Goal: Task Accomplishment & Management: Use online tool/utility

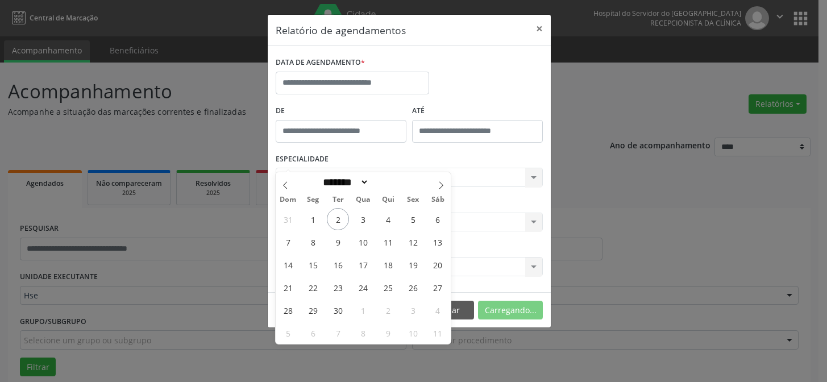
select select "*"
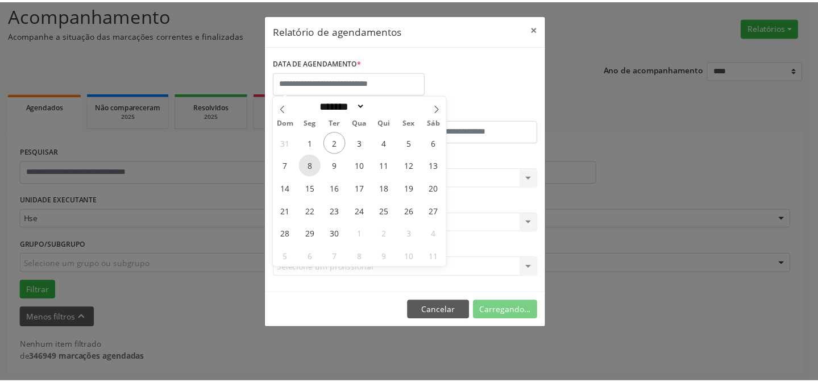
scroll to position [77, 0]
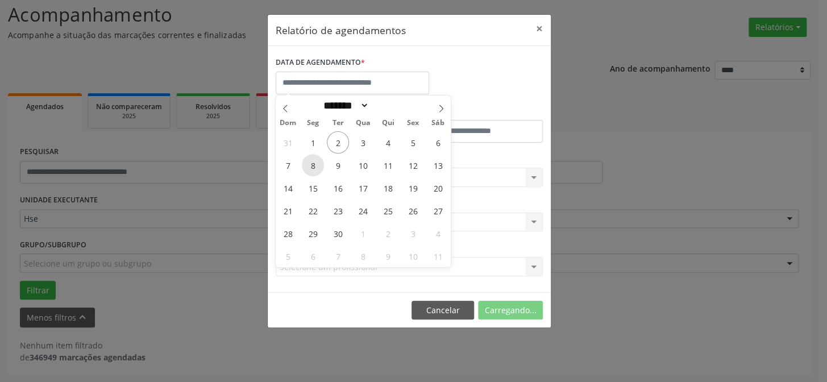
click at [310, 167] on span "8" at bounding box center [313, 165] width 22 height 22
type input "**********"
click at [310, 167] on span "8" at bounding box center [313, 165] width 22 height 22
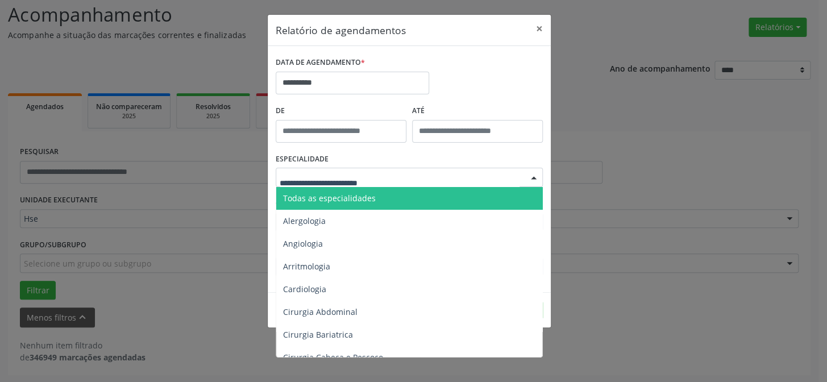
click at [321, 199] on span "Todas as especialidades" at bounding box center [329, 198] width 93 height 11
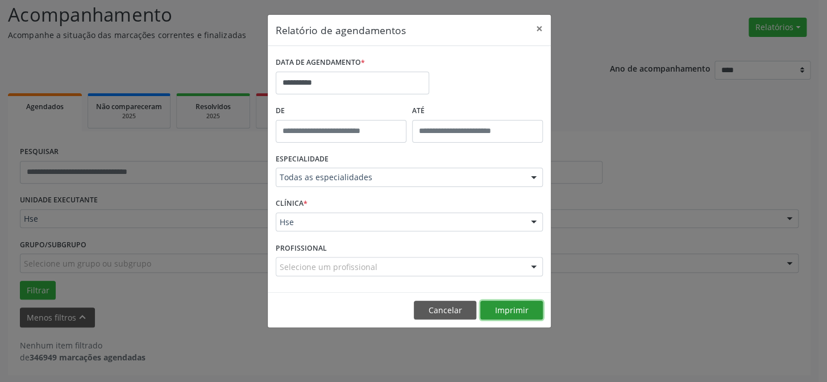
click at [514, 309] on button "Imprimir" at bounding box center [511, 310] width 63 height 19
click at [539, 25] on button "×" at bounding box center [539, 29] width 23 height 28
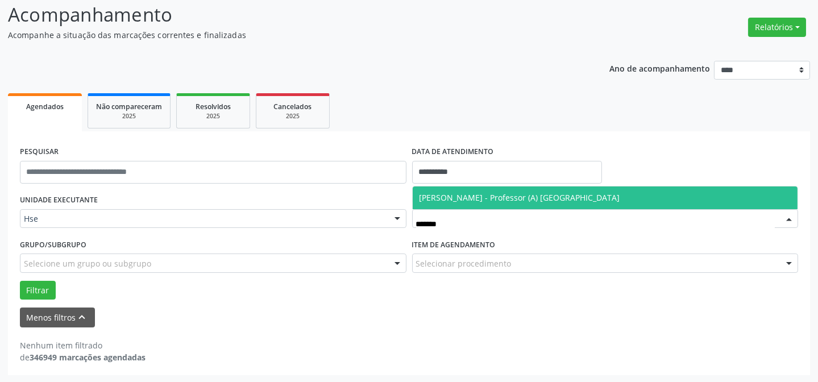
click at [486, 198] on span "[PERSON_NAME] - Professor (A) [GEOGRAPHIC_DATA]" at bounding box center [519, 197] width 201 height 11
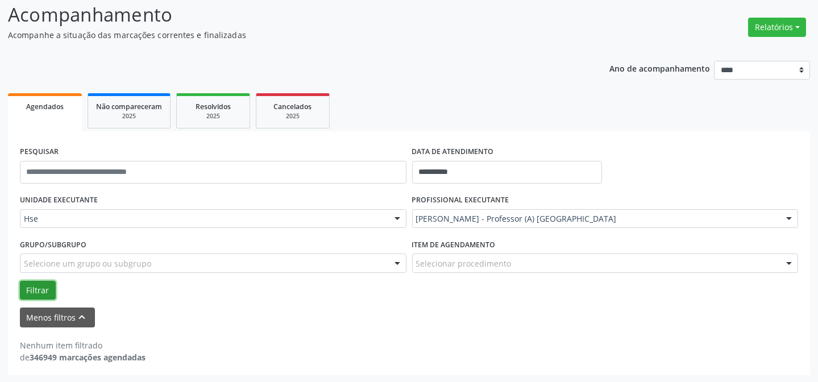
click at [36, 283] on button "Filtrar" at bounding box center [38, 290] width 36 height 19
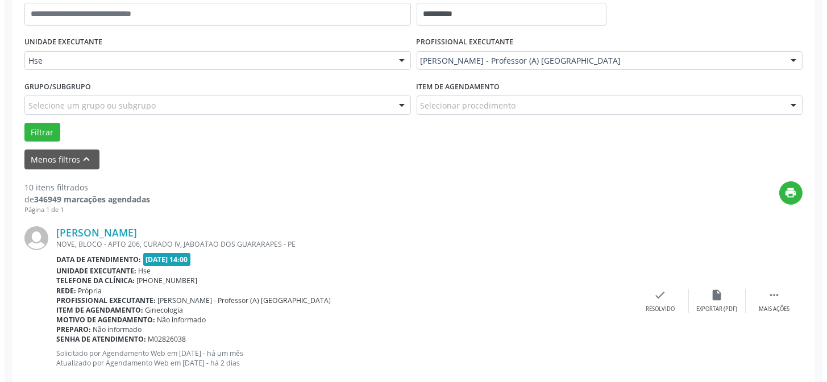
scroll to position [284, 0]
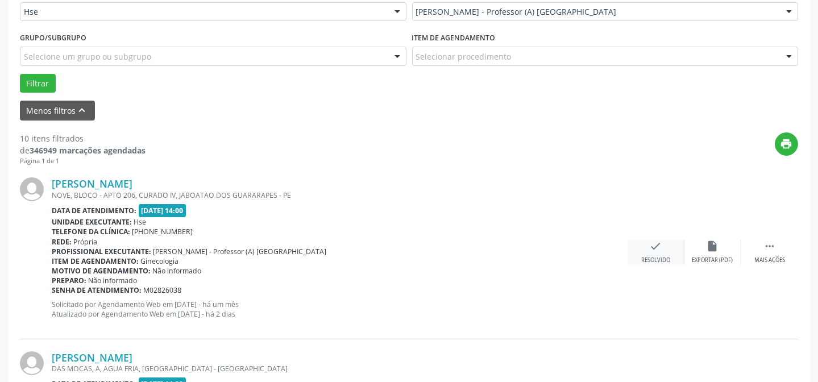
click at [656, 248] on icon "check" at bounding box center [656, 246] width 13 height 13
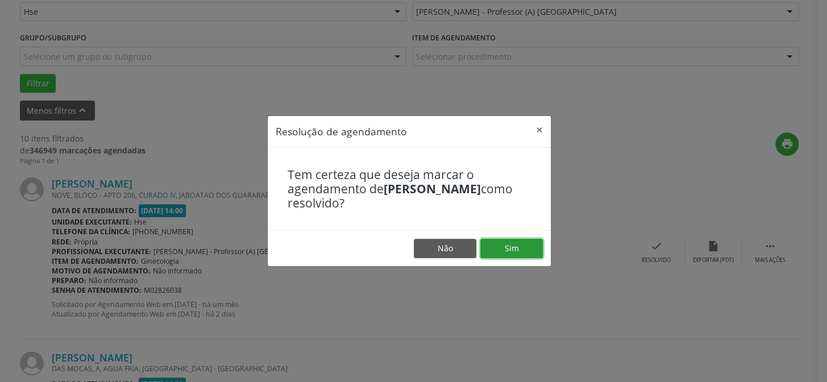
click at [516, 242] on button "Sim" at bounding box center [511, 248] width 63 height 19
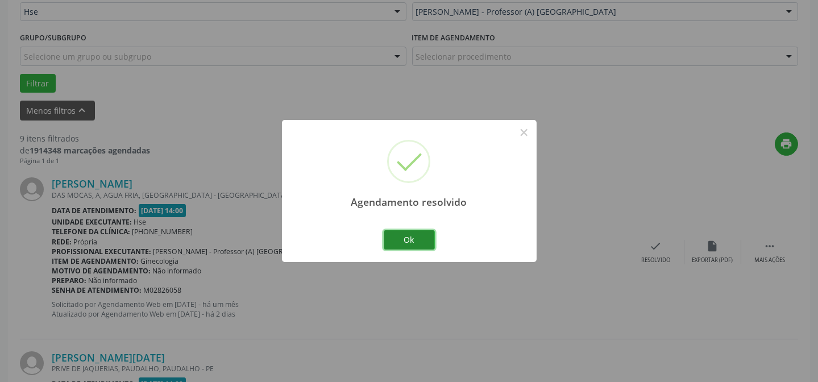
click at [430, 242] on button "Ok" at bounding box center [409, 239] width 51 height 19
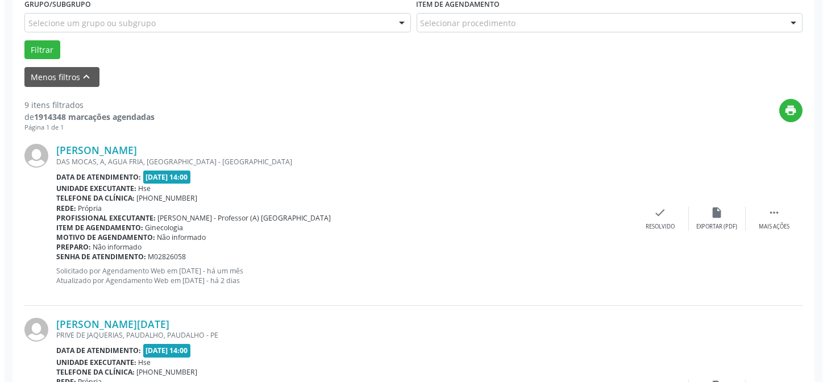
scroll to position [386, 0]
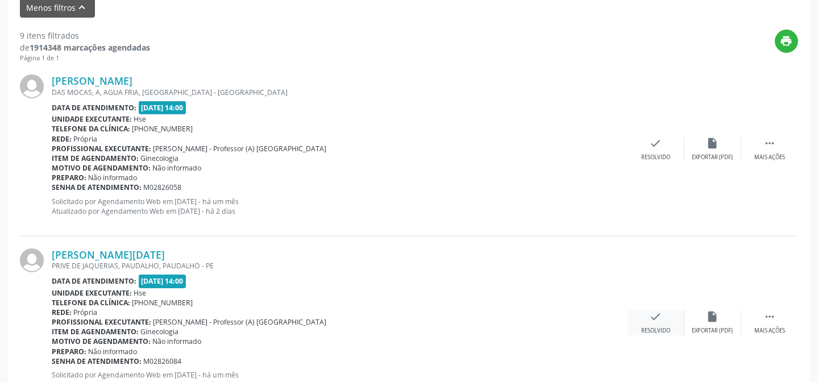
click at [646, 317] on div "check Resolvido" at bounding box center [655, 322] width 57 height 24
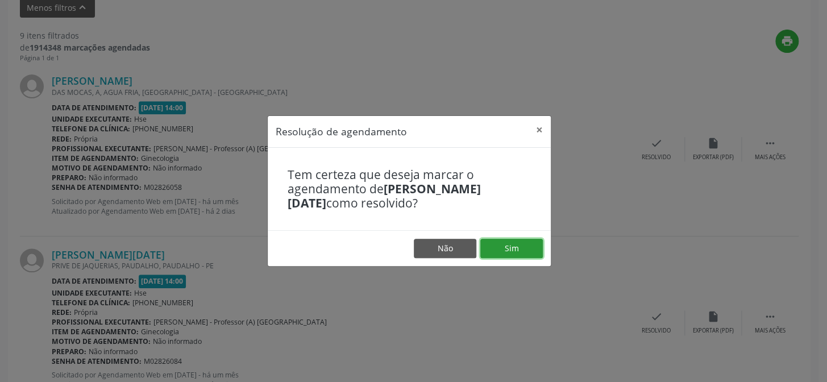
click at [524, 243] on button "Sim" at bounding box center [511, 248] width 63 height 19
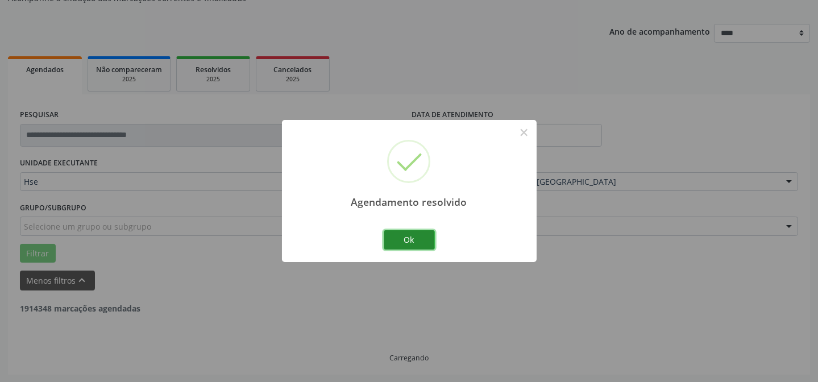
click at [390, 239] on button "Ok" at bounding box center [409, 239] width 51 height 19
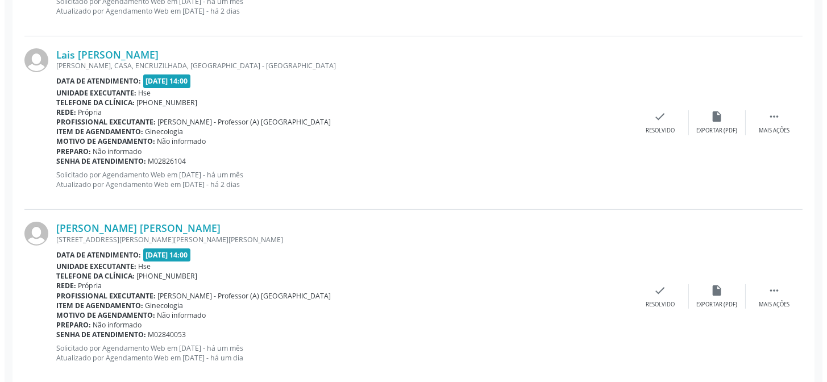
scroll to position [593, 0]
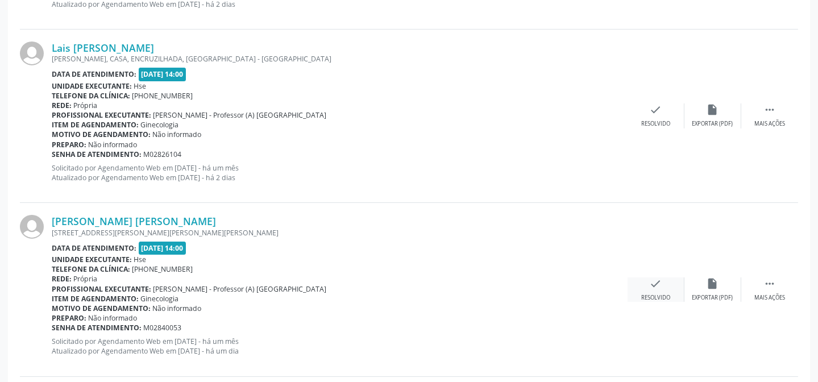
click at [656, 295] on div "Resolvido" at bounding box center [655, 298] width 29 height 8
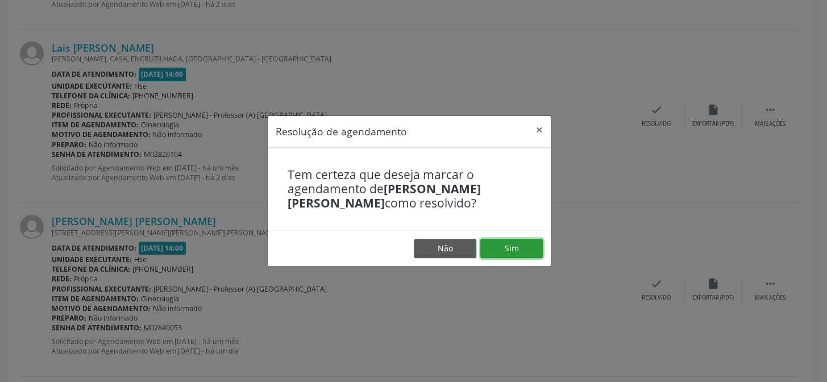
click at [500, 249] on button "Sim" at bounding box center [511, 248] width 63 height 19
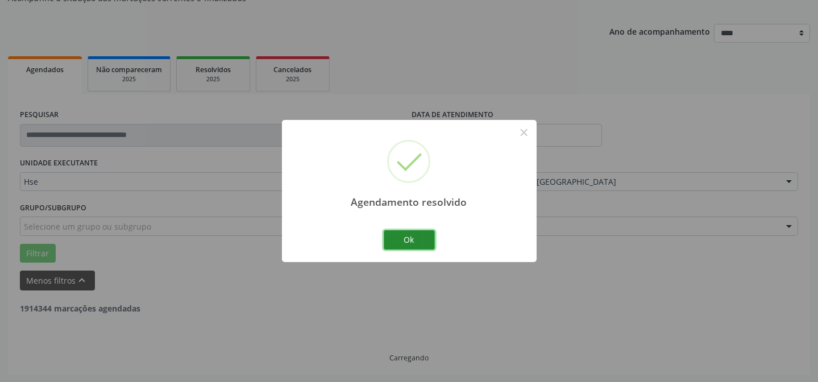
click at [415, 239] on button "Ok" at bounding box center [409, 239] width 51 height 19
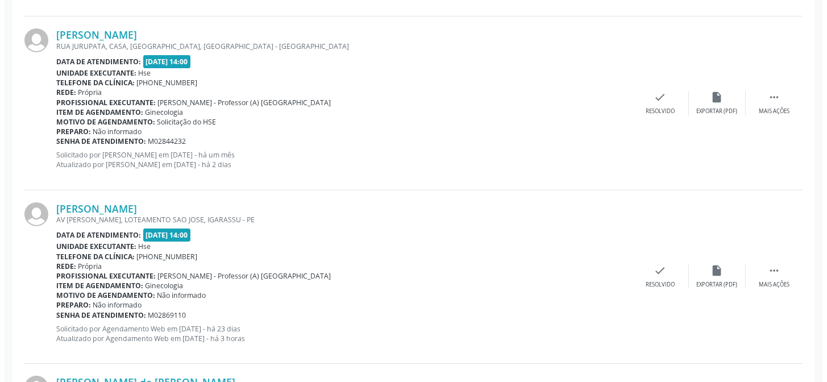
scroll to position [785, 0]
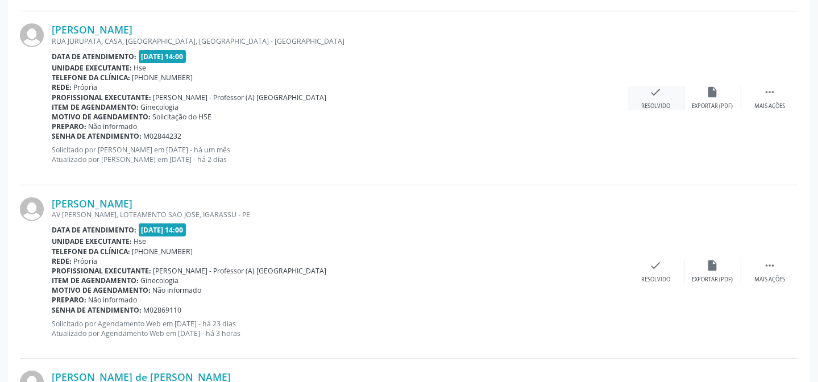
click at [656, 105] on div "Resolvido" at bounding box center [655, 106] width 29 height 8
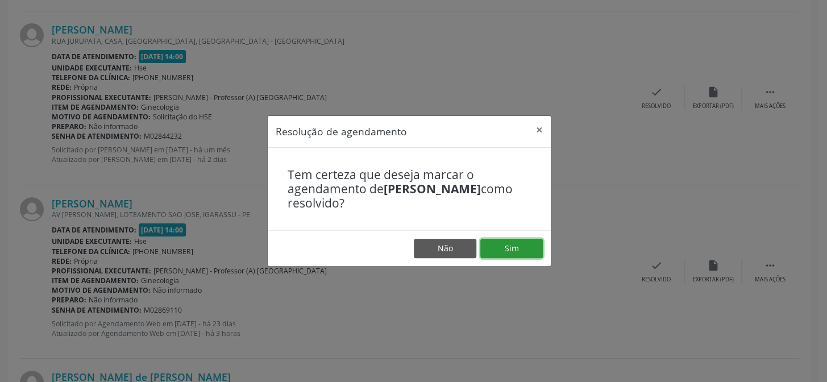
click at [498, 242] on button "Sim" at bounding box center [511, 248] width 63 height 19
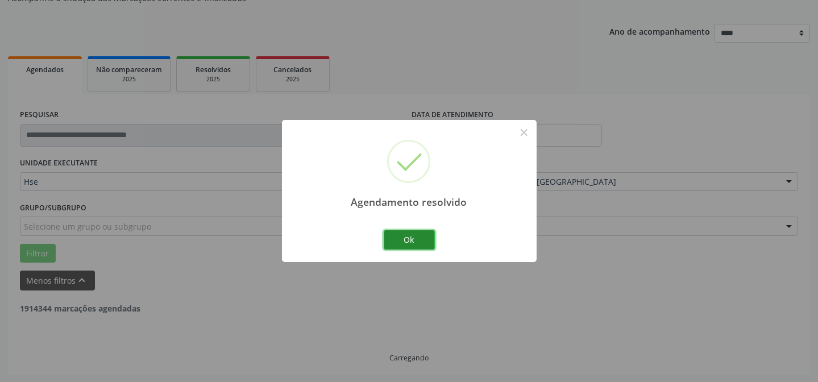
click at [413, 237] on button "Ok" at bounding box center [409, 239] width 51 height 19
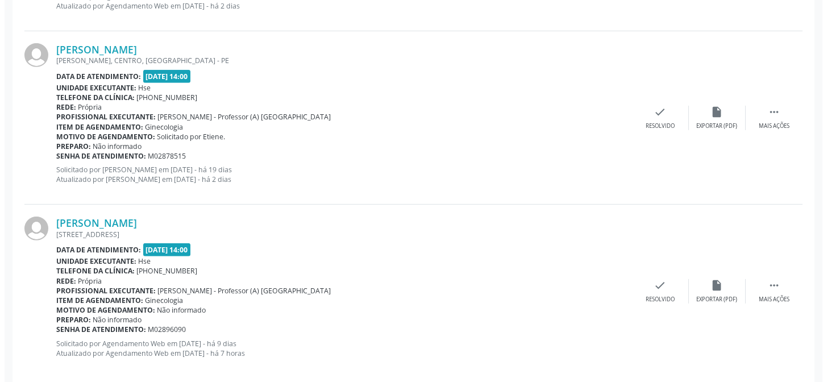
scroll to position [1126, 0]
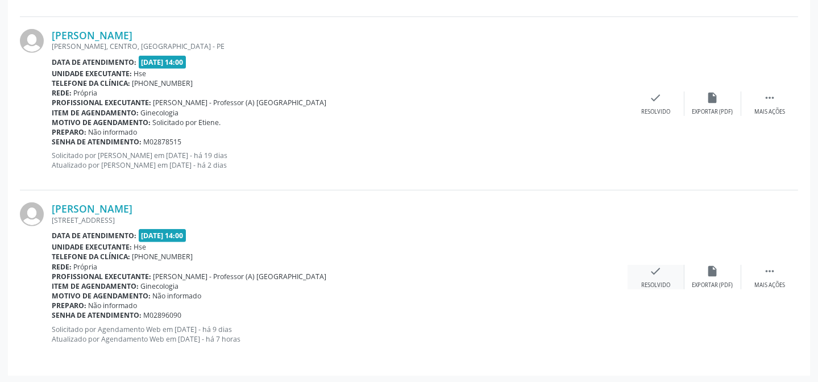
click at [669, 281] on div "Resolvido" at bounding box center [655, 285] width 29 height 8
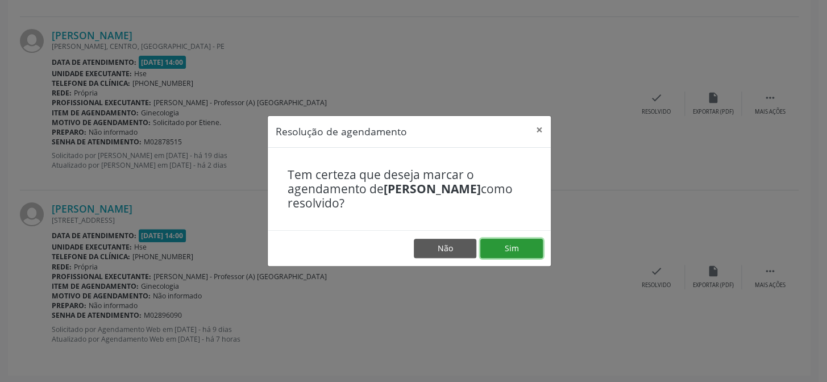
click at [493, 246] on button "Sim" at bounding box center [511, 248] width 63 height 19
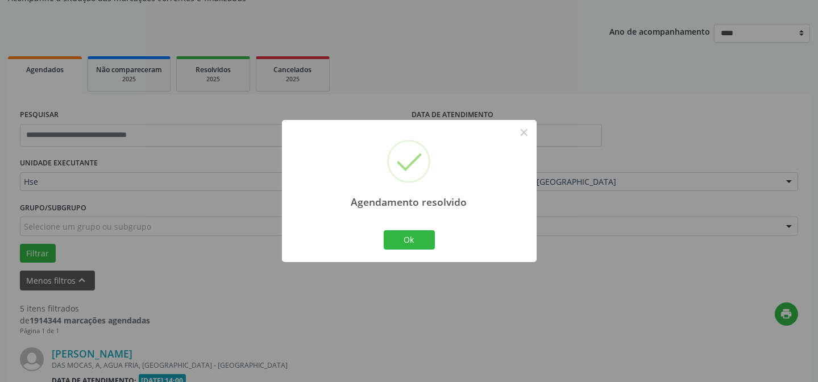
scroll to position [953, 0]
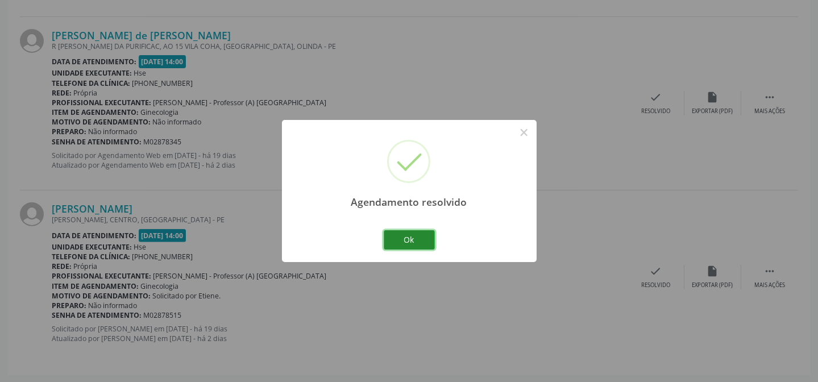
click at [407, 240] on button "Ok" at bounding box center [409, 239] width 51 height 19
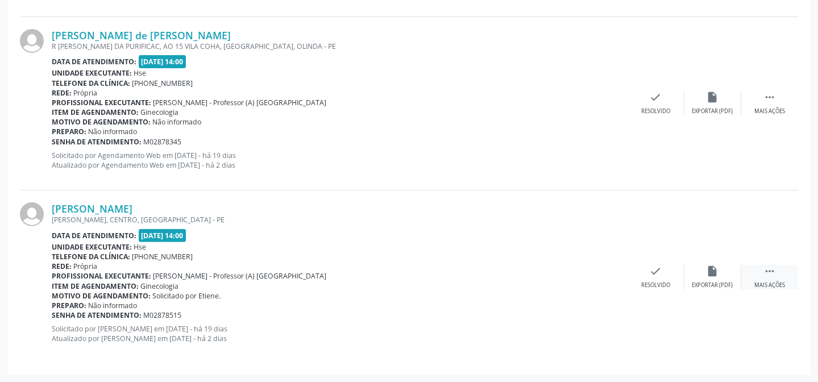
click at [767, 278] on div " Mais ações" at bounding box center [769, 277] width 57 height 24
click at [710, 265] on icon "alarm_off" at bounding box center [712, 271] width 13 height 13
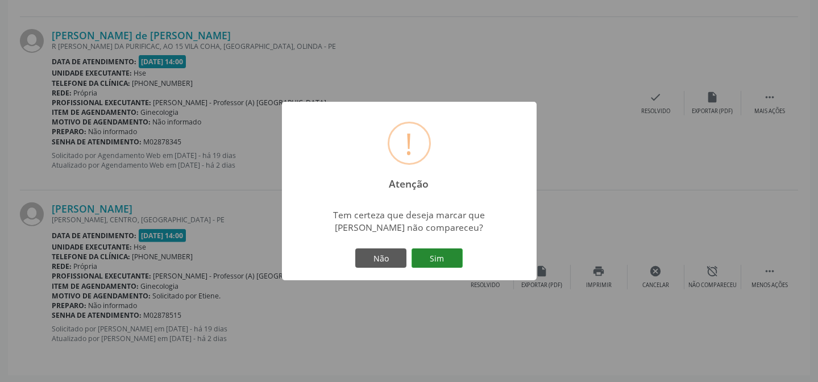
click at [440, 255] on button "Sim" at bounding box center [436, 257] width 51 height 19
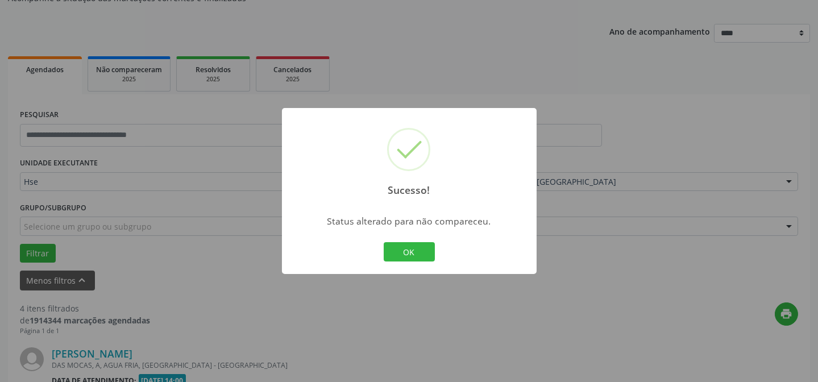
scroll to position [779, 0]
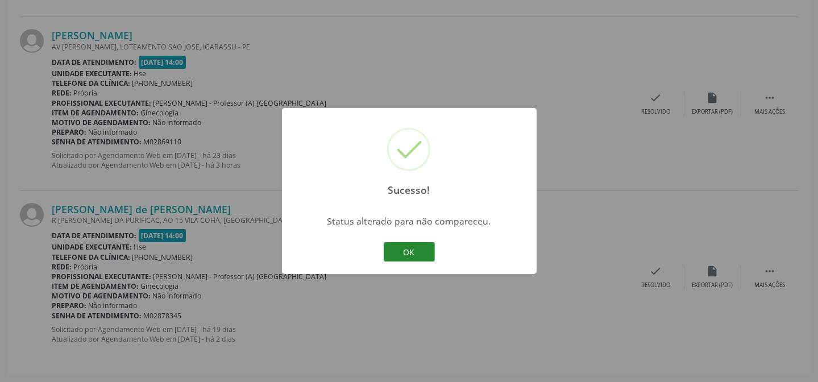
click at [429, 255] on button "OK" at bounding box center [409, 251] width 51 height 19
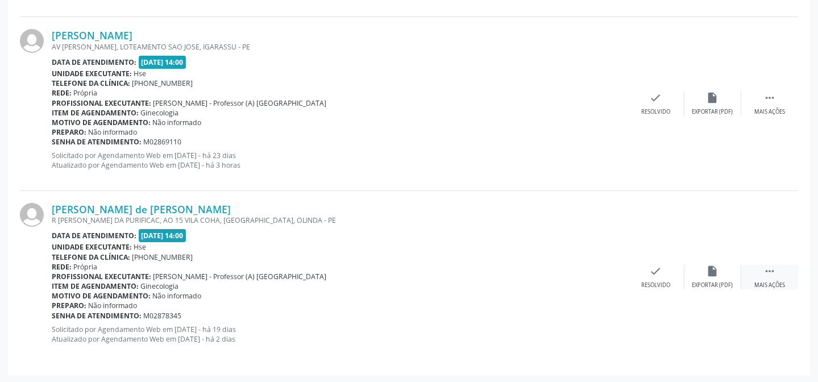
drag, startPoint x: 786, startPoint y: 286, endPoint x: 778, endPoint y: 280, distance: 10.5
click at [785, 286] on div " Mais ações" at bounding box center [769, 277] width 57 height 24
click at [725, 274] on div "alarm_off Não compareceu" at bounding box center [712, 277] width 57 height 24
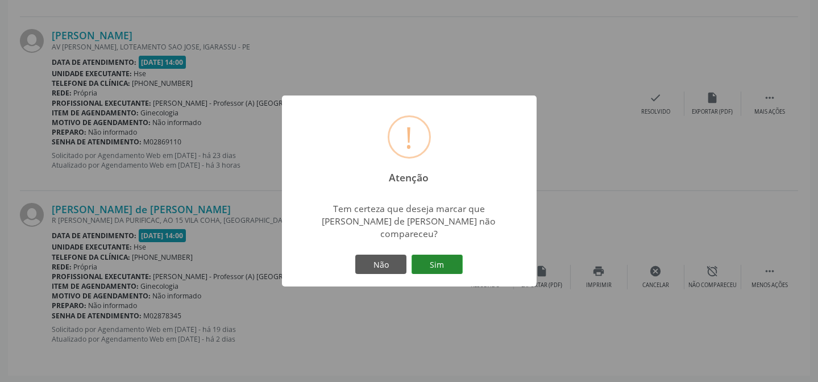
click at [438, 255] on button "Sim" at bounding box center [436, 264] width 51 height 19
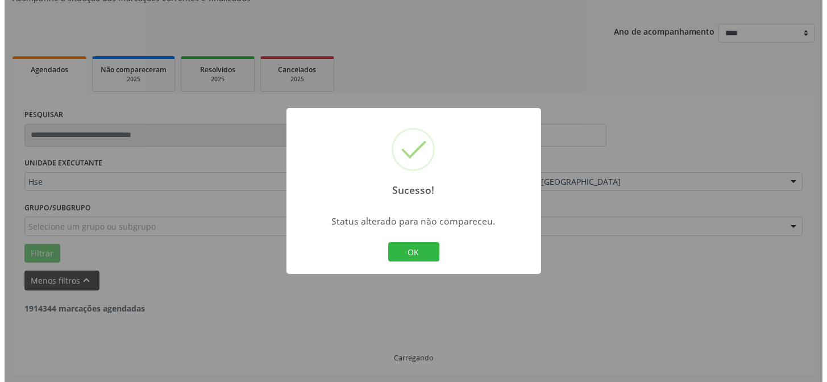
scroll to position [606, 0]
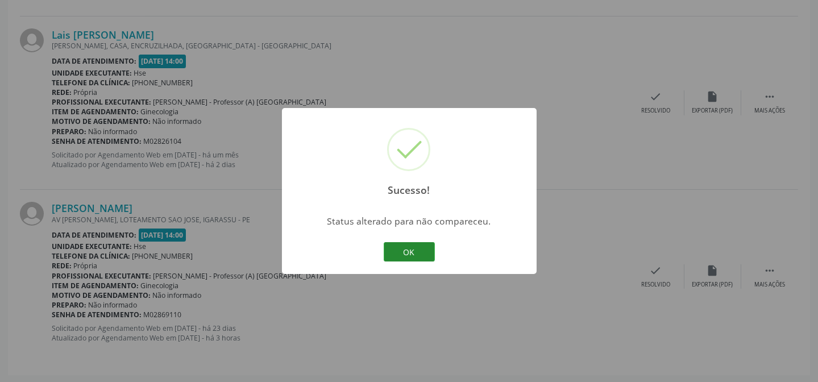
click at [425, 248] on button "OK" at bounding box center [409, 251] width 51 height 19
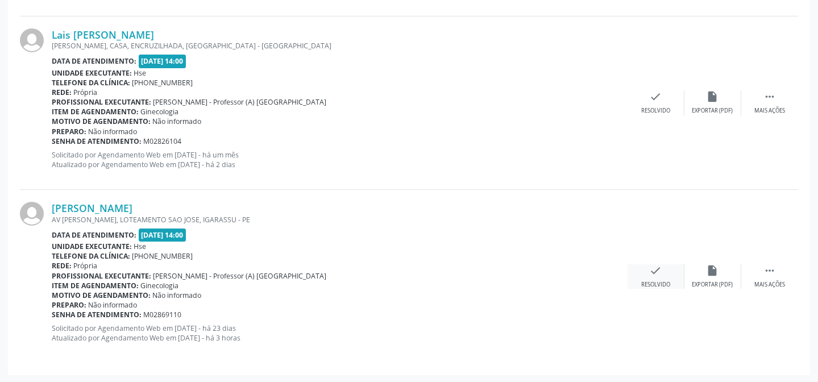
click at [667, 278] on div "check Resolvido" at bounding box center [655, 276] width 57 height 24
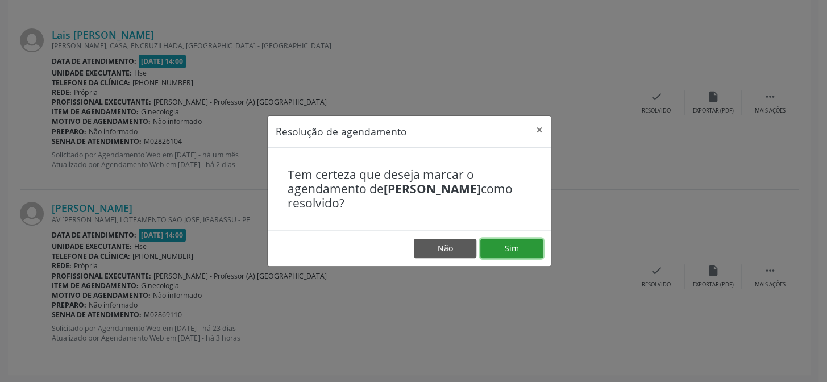
click at [496, 244] on button "Sim" at bounding box center [511, 248] width 63 height 19
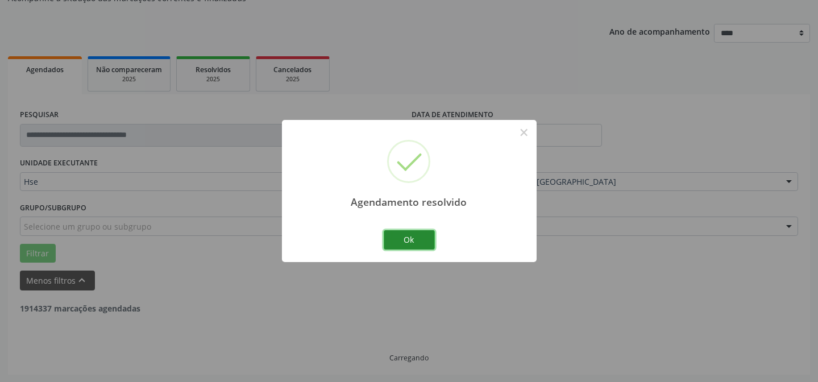
scroll to position [432, 0]
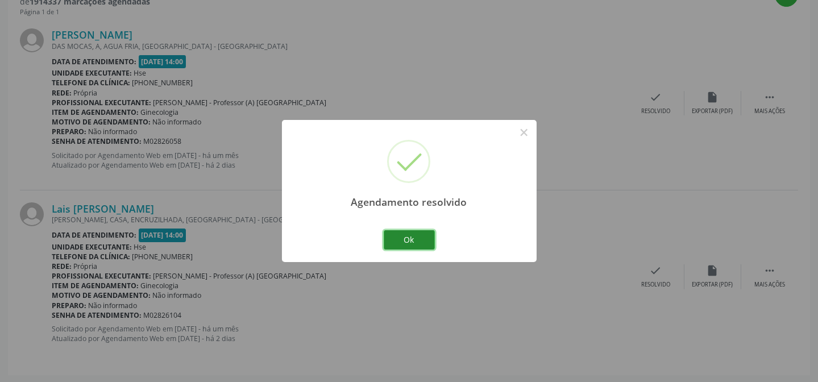
click at [430, 239] on button "Ok" at bounding box center [409, 239] width 51 height 19
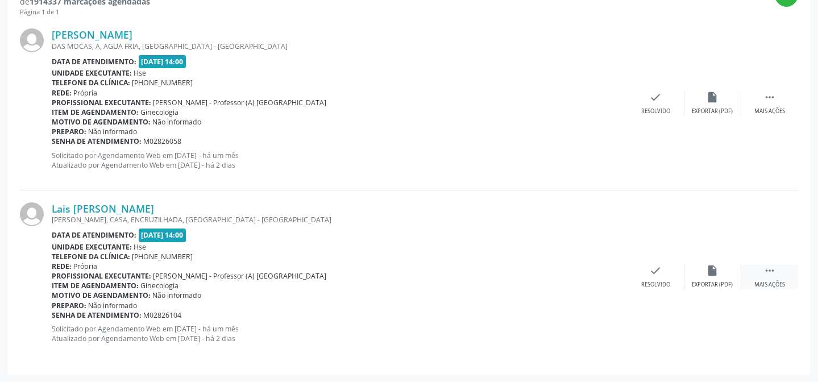
click at [756, 281] on div "Mais ações" at bounding box center [769, 285] width 31 height 8
click at [722, 274] on div "alarm_off Não compareceu" at bounding box center [712, 276] width 57 height 24
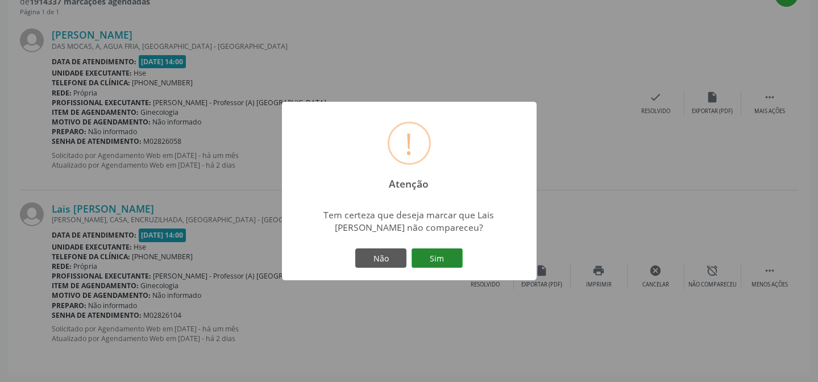
click at [449, 255] on button "Sim" at bounding box center [436, 257] width 51 height 19
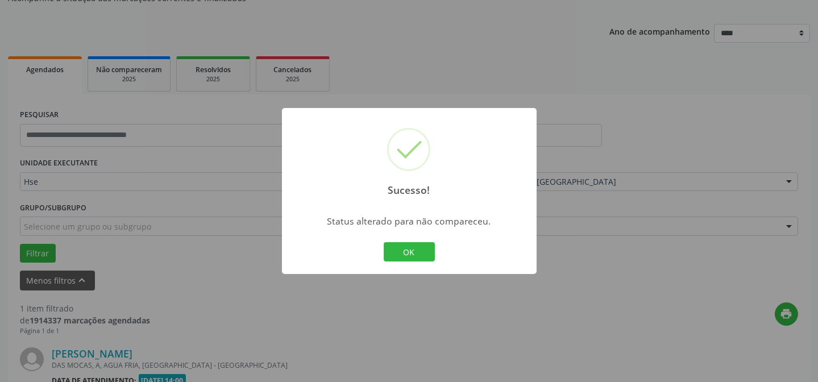
scroll to position [260, 0]
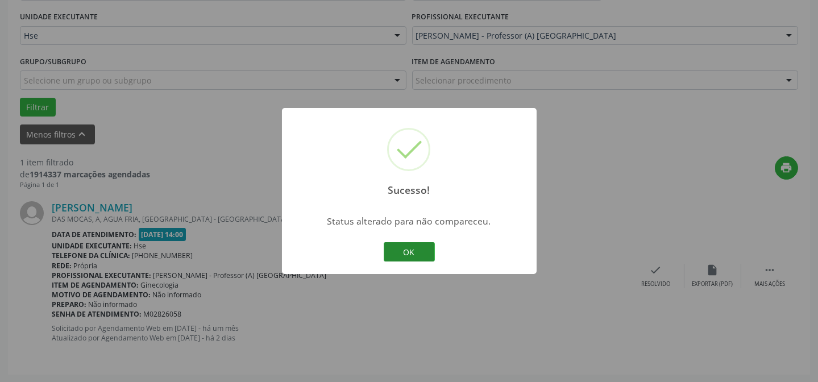
click at [428, 255] on button "OK" at bounding box center [409, 251] width 51 height 19
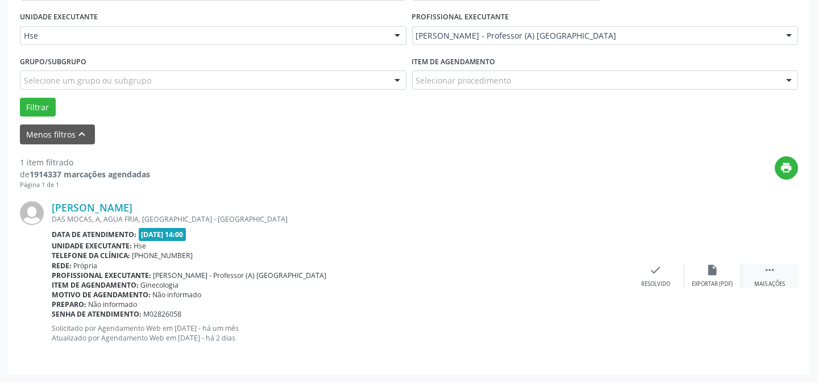
click at [769, 274] on icon "" at bounding box center [769, 270] width 13 height 13
click at [715, 271] on icon "alarm_off" at bounding box center [712, 270] width 13 height 13
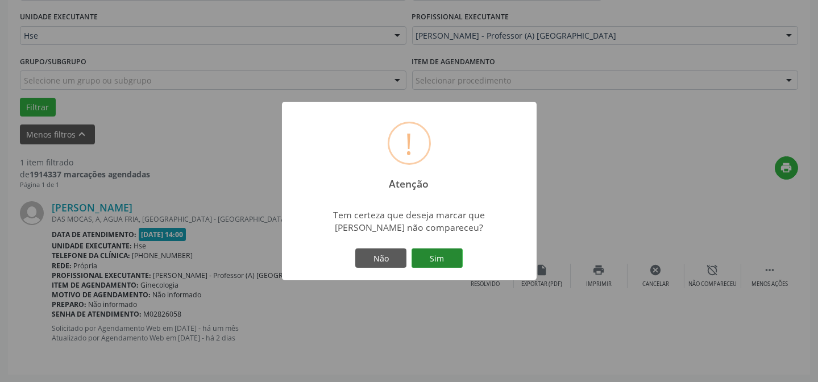
click at [434, 255] on button "Sim" at bounding box center [436, 257] width 51 height 19
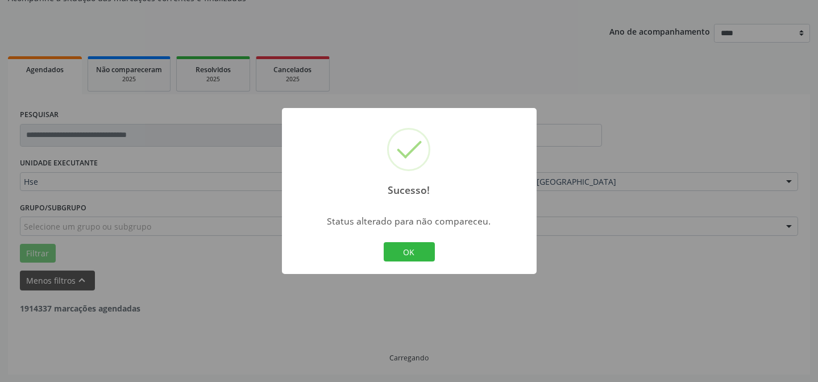
scroll to position [77, 0]
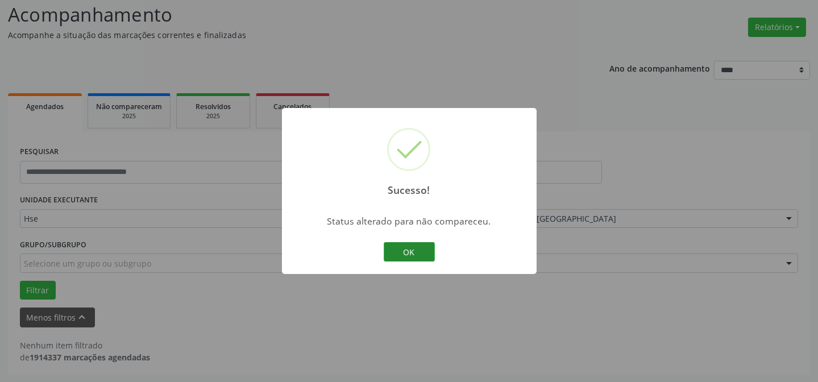
click at [418, 248] on button "OK" at bounding box center [409, 251] width 51 height 19
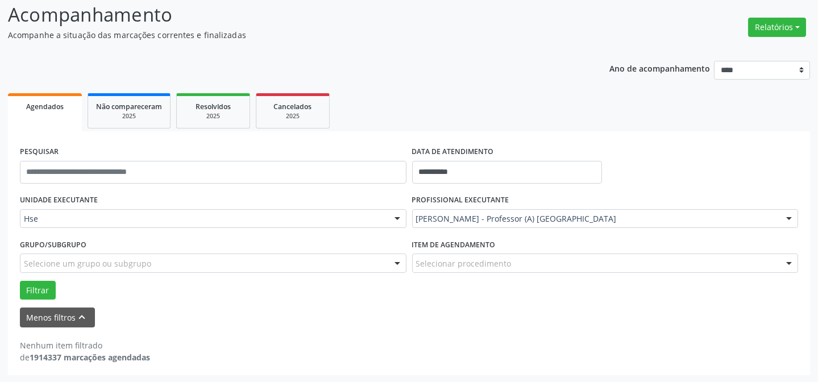
click at [518, 211] on div "[PERSON_NAME] - Professor (A) [GEOGRAPHIC_DATA]" at bounding box center [605, 218] width 386 height 19
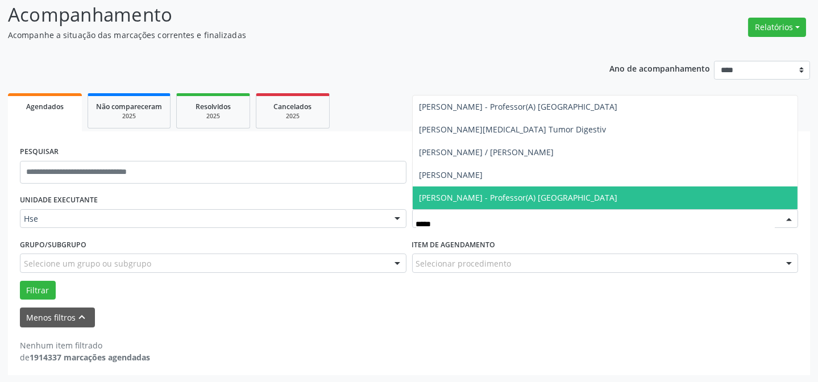
type input "******"
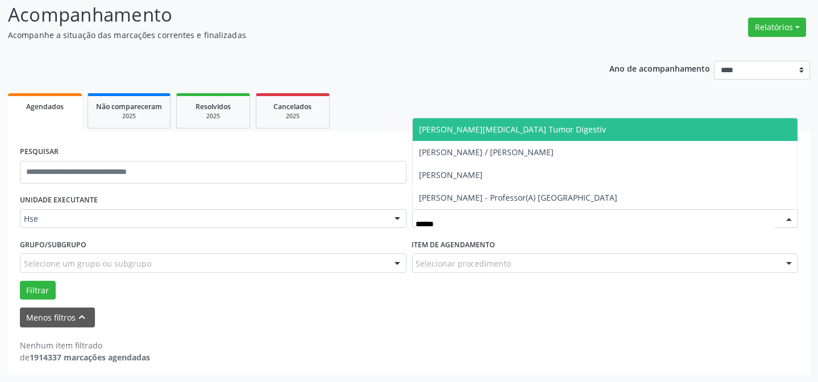
click at [552, 138] on span "[PERSON_NAME][MEDICAL_DATA] Tumor Digestiv" at bounding box center [605, 129] width 385 height 23
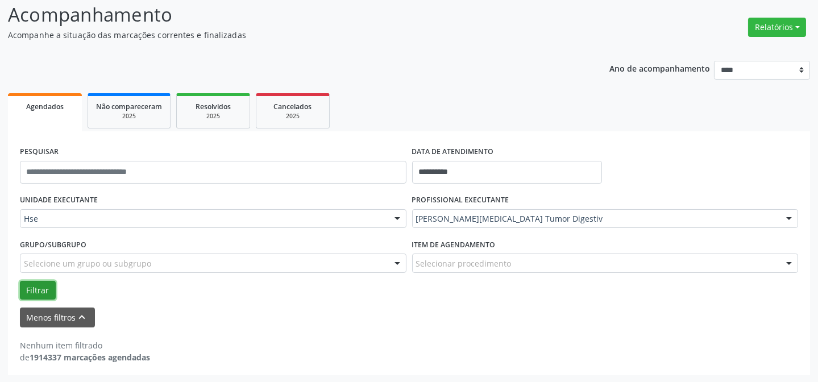
click at [39, 281] on button "Filtrar" at bounding box center [38, 290] width 36 height 19
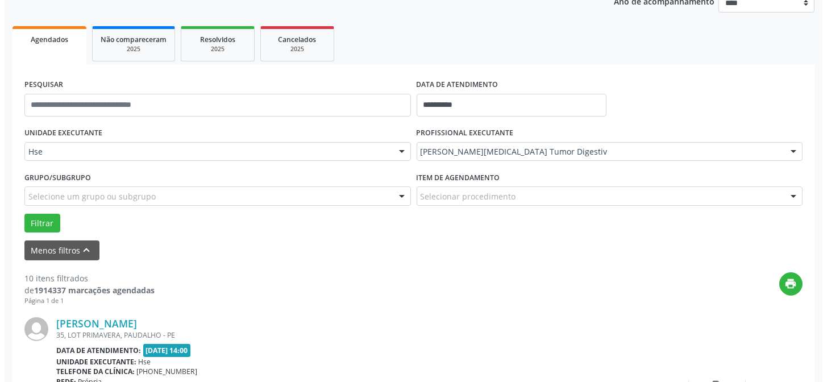
scroll to position [232, 0]
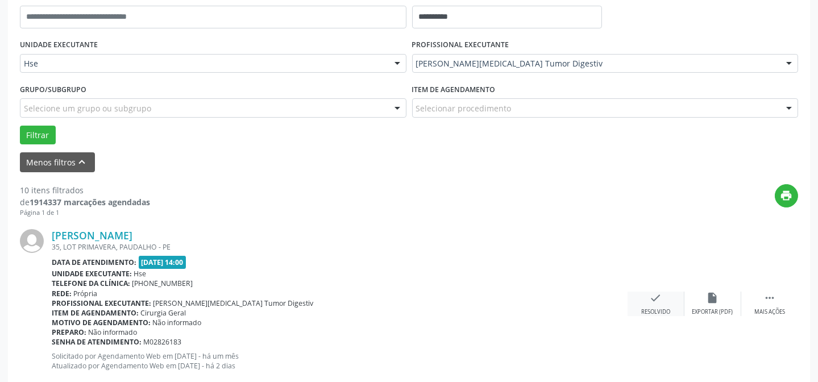
click at [645, 298] on div "check Resolvido" at bounding box center [655, 304] width 57 height 24
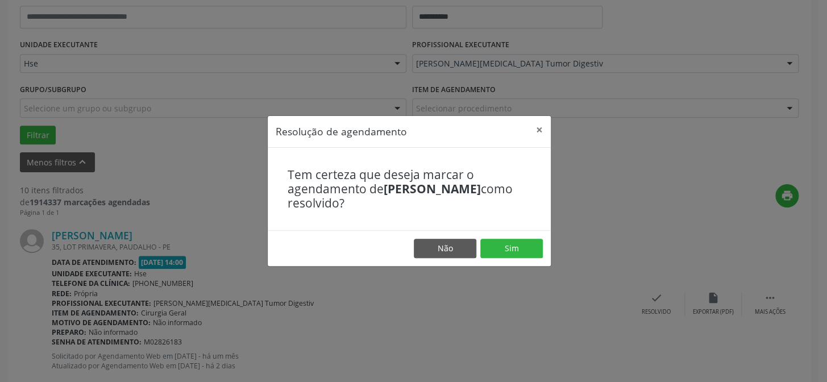
click at [497, 238] on footer "Não Sim" at bounding box center [409, 248] width 283 height 36
click at [497, 249] on button "Sim" at bounding box center [511, 248] width 63 height 19
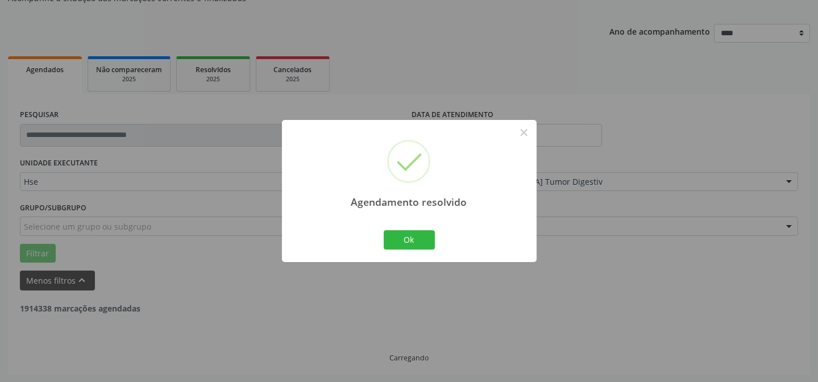
click at [366, 239] on div "Agendamento resolvido × Ok Cancel" at bounding box center [409, 191] width 255 height 142
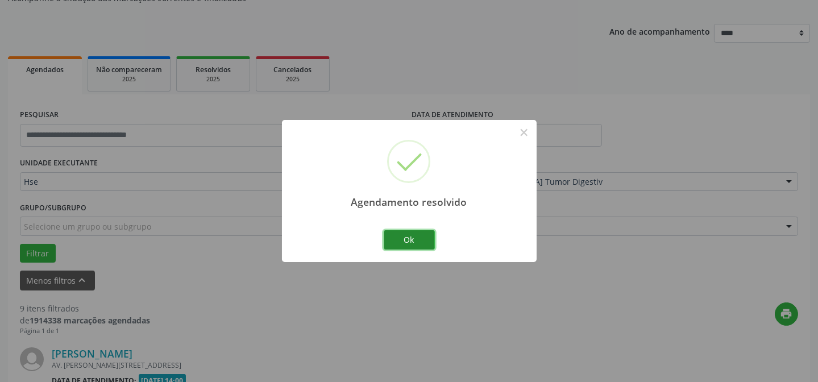
click at [403, 239] on button "Ok" at bounding box center [409, 239] width 51 height 19
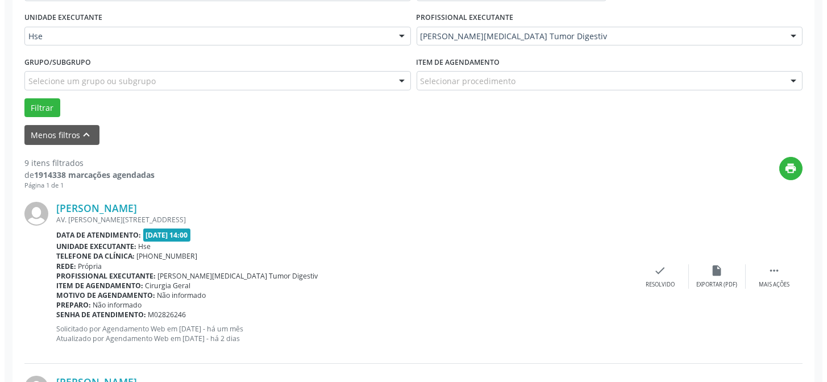
scroll to position [268, 0]
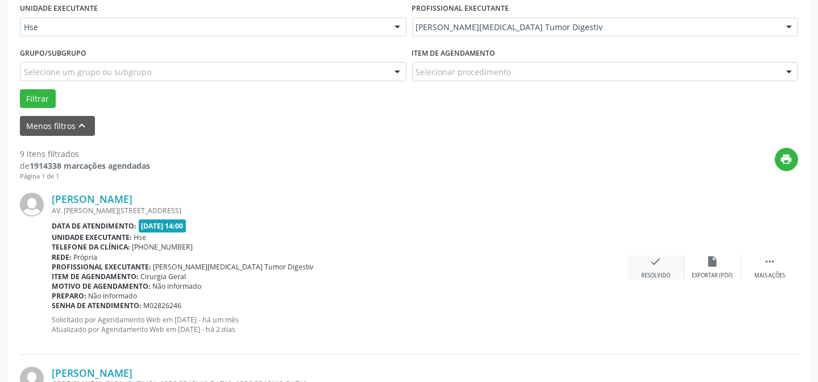
click at [654, 265] on icon "check" at bounding box center [656, 261] width 13 height 13
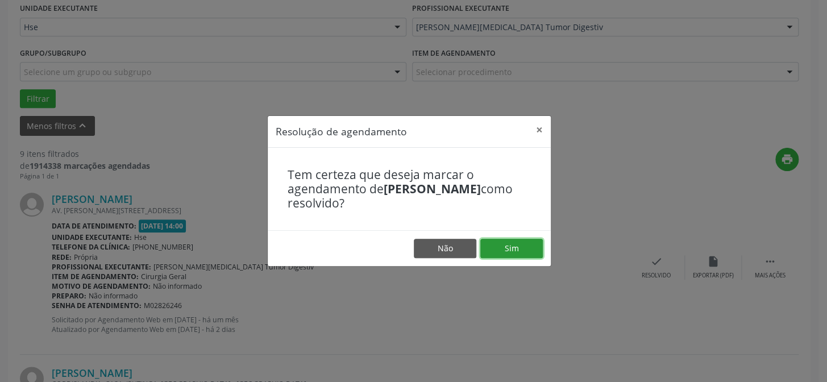
click at [528, 246] on button "Sim" at bounding box center [511, 248] width 63 height 19
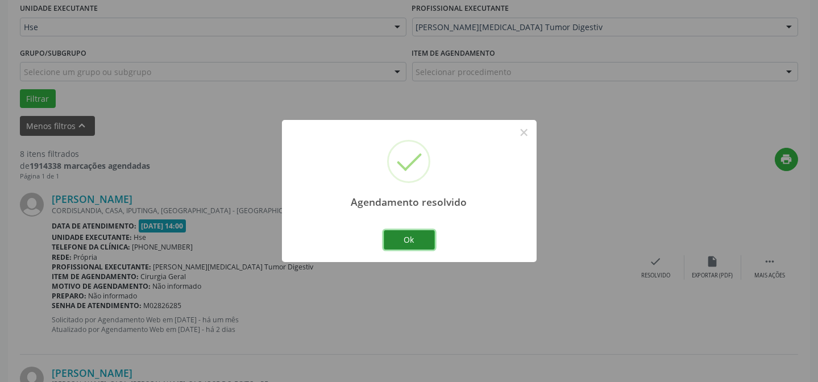
click at [419, 234] on button "Ok" at bounding box center [409, 239] width 51 height 19
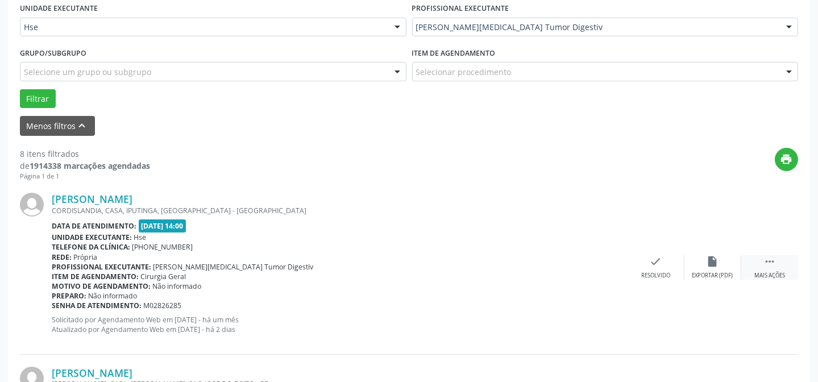
click at [760, 266] on div " Mais ações" at bounding box center [769, 267] width 57 height 24
click at [715, 260] on icon "alarm_off" at bounding box center [712, 261] width 13 height 13
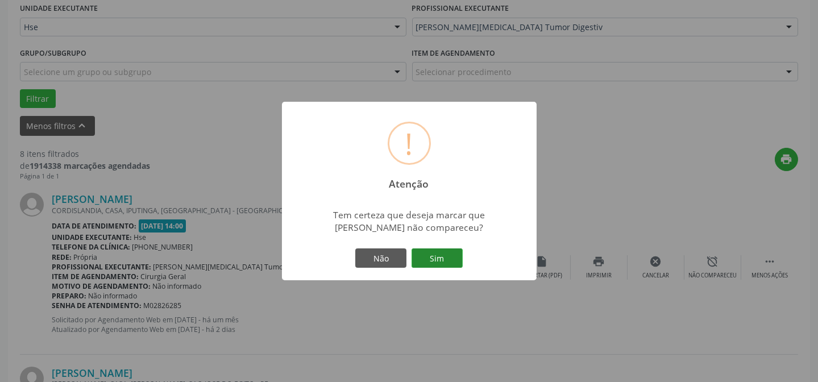
click at [443, 250] on button "Sim" at bounding box center [436, 257] width 51 height 19
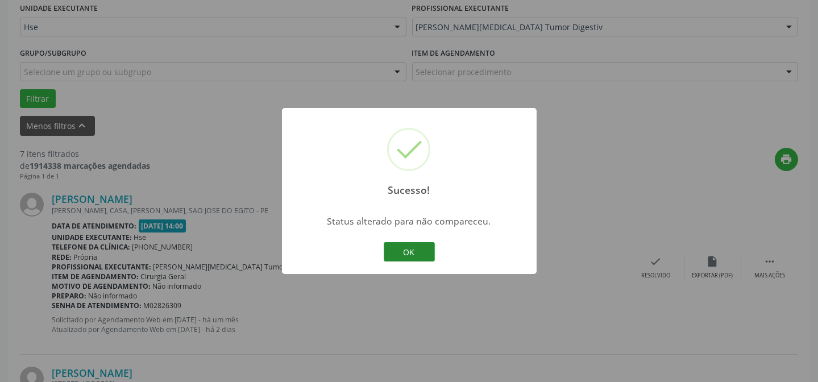
click at [410, 249] on button "OK" at bounding box center [409, 251] width 51 height 19
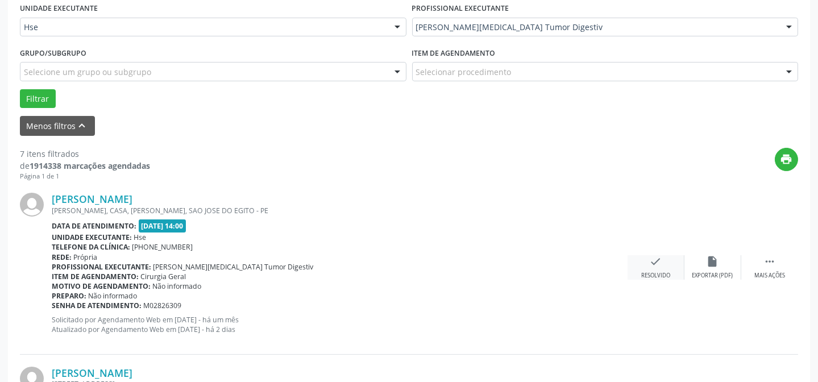
click at [650, 268] on div "check Resolvido" at bounding box center [655, 267] width 57 height 24
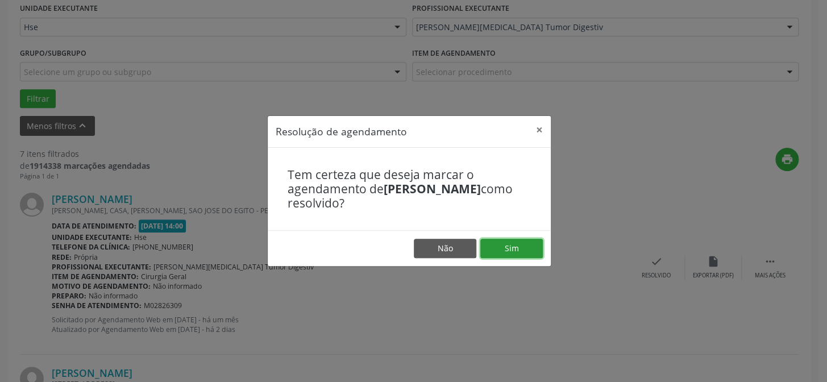
click at [530, 251] on button "Sim" at bounding box center [511, 248] width 63 height 19
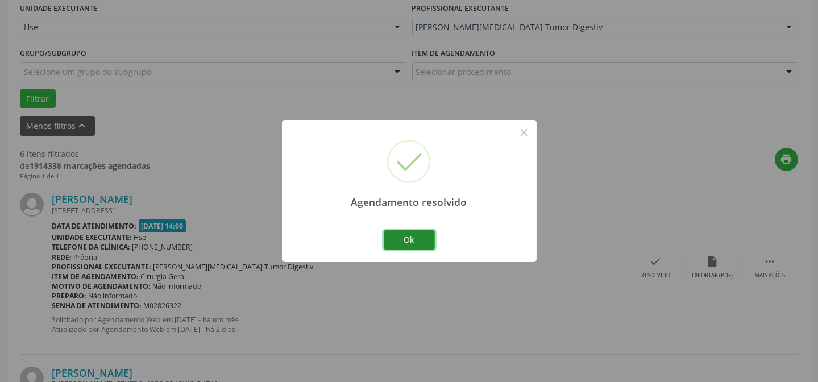
click at [421, 238] on button "Ok" at bounding box center [409, 239] width 51 height 19
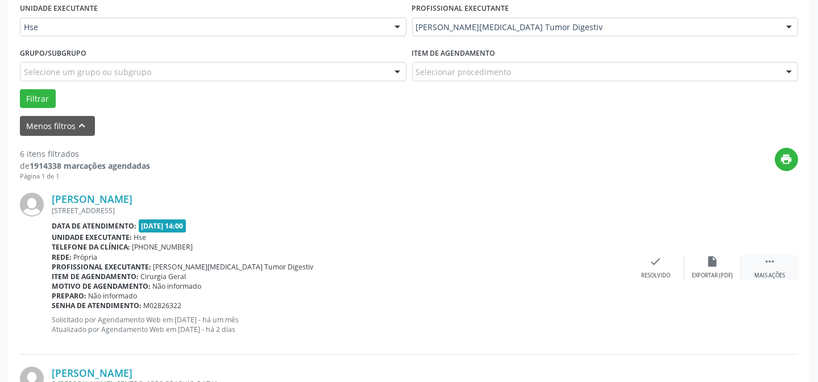
click at [750, 256] on div " Mais ações" at bounding box center [769, 267] width 57 height 24
click at [722, 263] on div "alarm_off Não compareceu" at bounding box center [712, 267] width 57 height 24
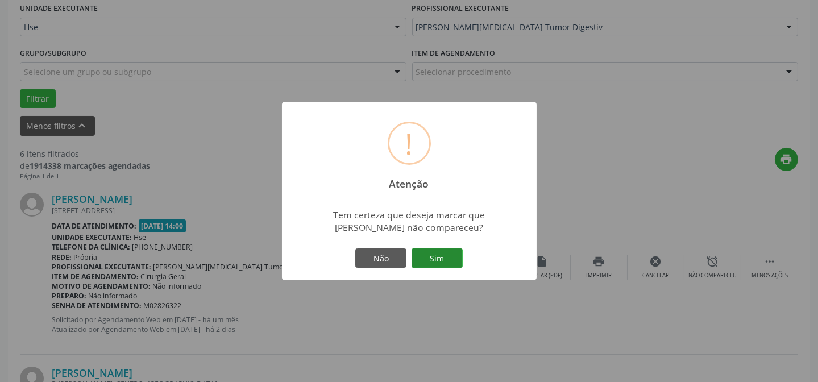
click at [439, 256] on button "Sim" at bounding box center [436, 257] width 51 height 19
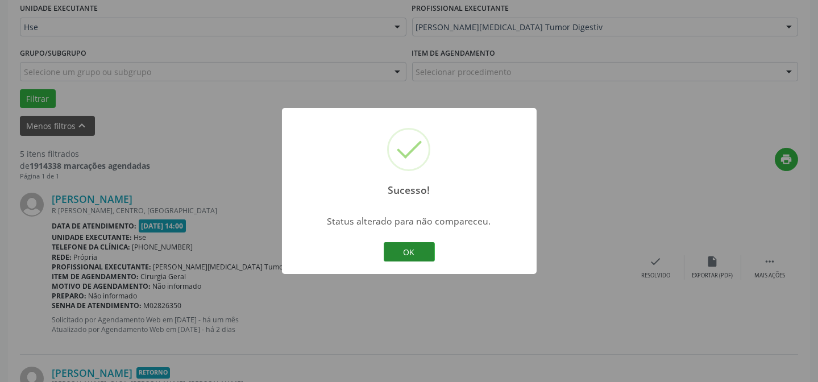
click at [413, 250] on button "OK" at bounding box center [409, 251] width 51 height 19
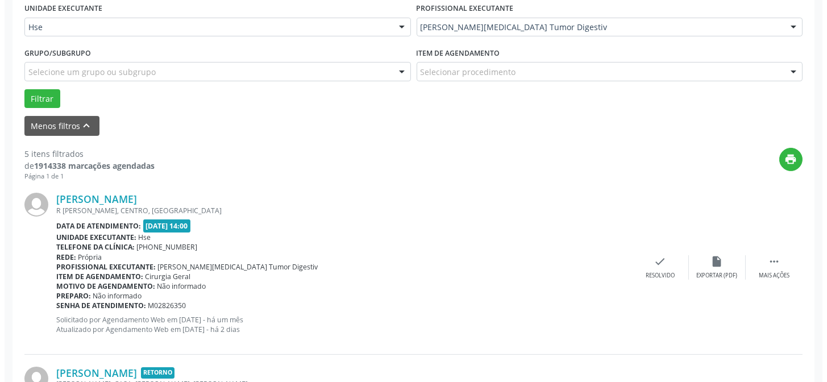
scroll to position [320, 0]
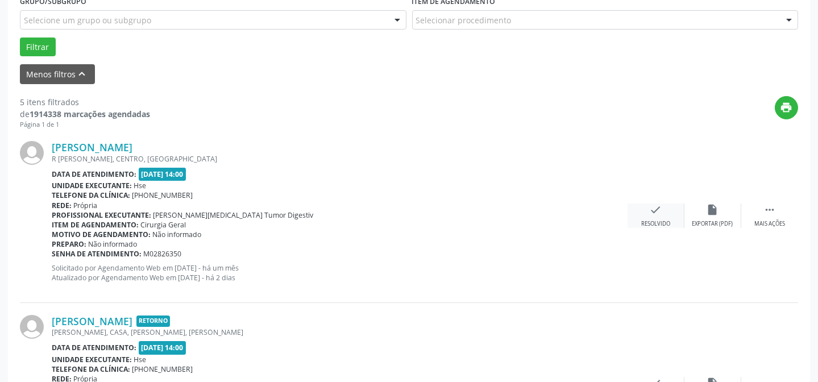
click at [657, 208] on icon "check" at bounding box center [656, 209] width 13 height 13
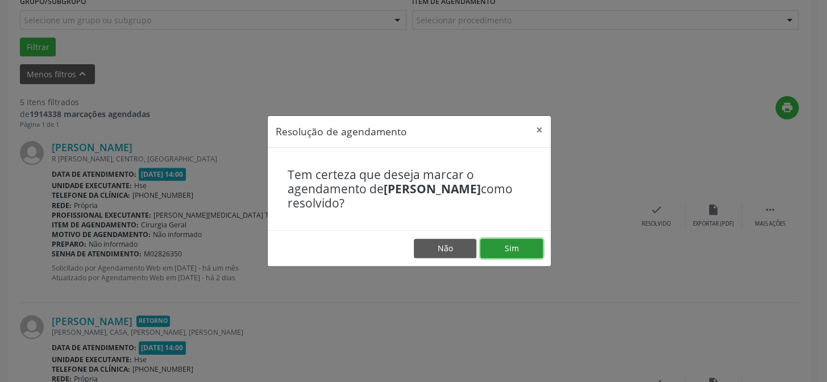
click at [494, 239] on button "Sim" at bounding box center [511, 248] width 63 height 19
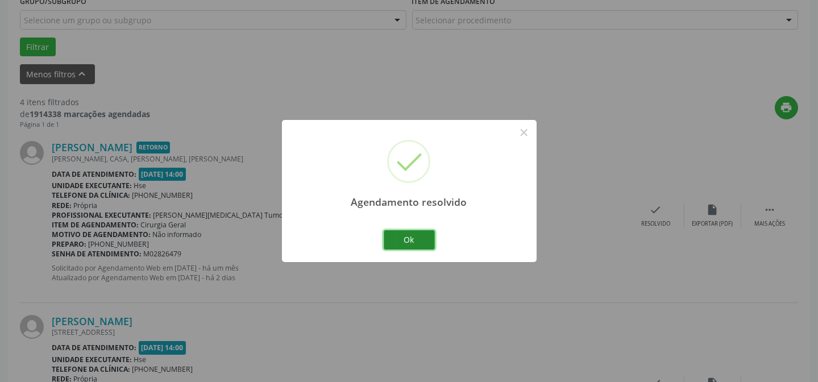
click at [416, 233] on button "Ok" at bounding box center [409, 239] width 51 height 19
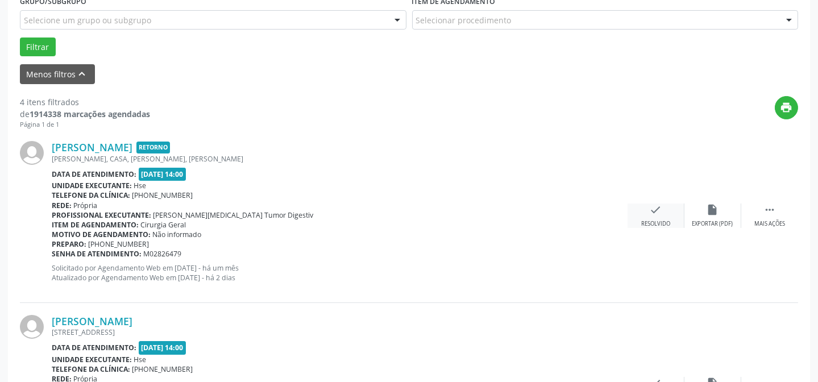
click at [649, 220] on div "Resolvido" at bounding box center [655, 224] width 29 height 8
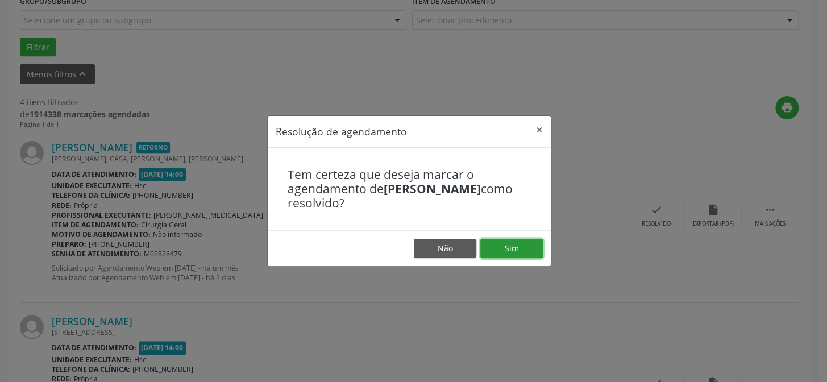
click at [516, 249] on button "Sim" at bounding box center [511, 248] width 63 height 19
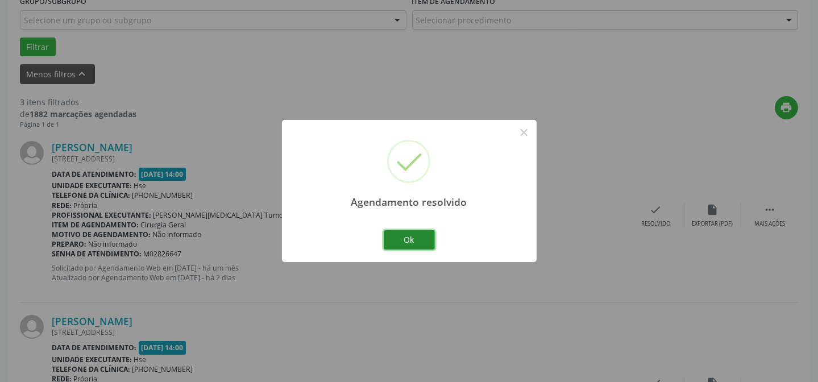
click at [420, 238] on button "Ok" at bounding box center [409, 239] width 51 height 19
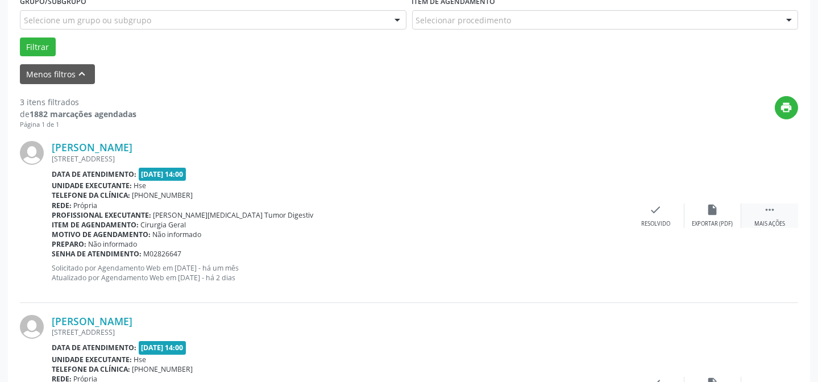
click at [747, 209] on div " Mais ações" at bounding box center [769, 215] width 57 height 24
click at [735, 212] on div "alarm_off Não compareceu" at bounding box center [712, 215] width 57 height 24
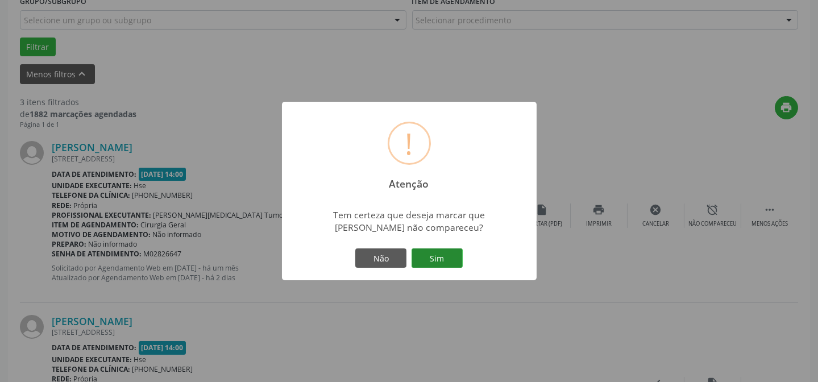
click at [447, 257] on button "Sim" at bounding box center [436, 257] width 51 height 19
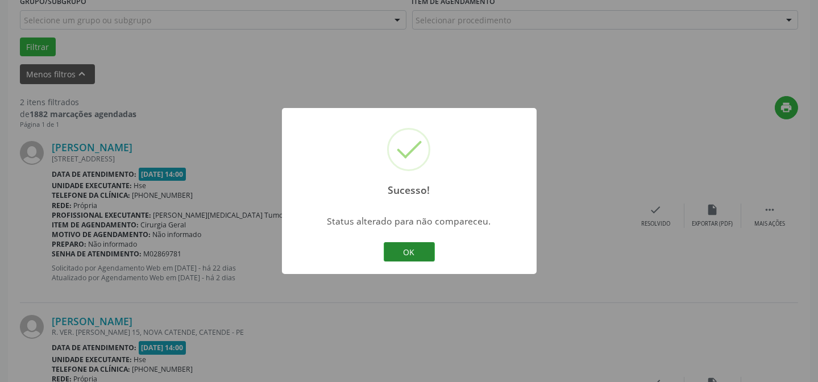
click at [421, 247] on button "OK" at bounding box center [409, 251] width 51 height 19
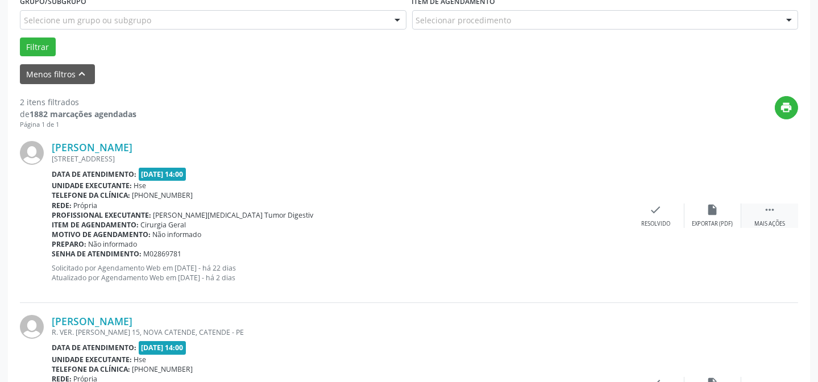
click at [761, 207] on div " Mais ações" at bounding box center [769, 215] width 57 height 24
click at [721, 209] on div "alarm_off Não compareceu" at bounding box center [712, 215] width 57 height 24
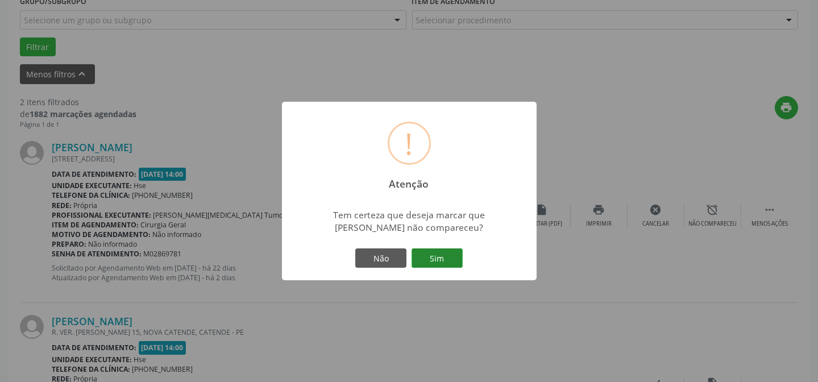
click at [447, 250] on button "Sim" at bounding box center [436, 257] width 51 height 19
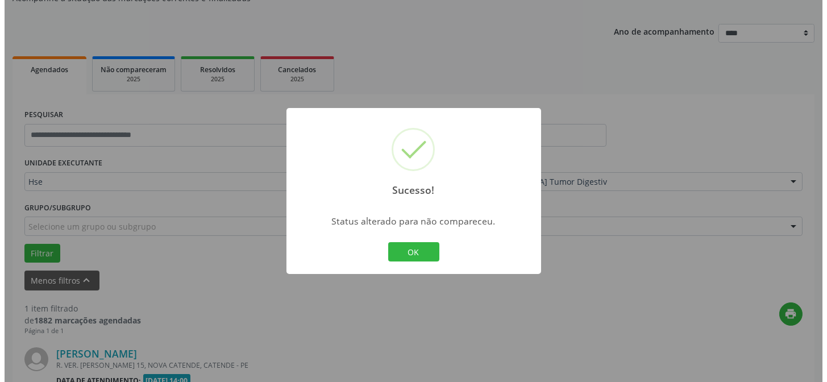
scroll to position [260, 0]
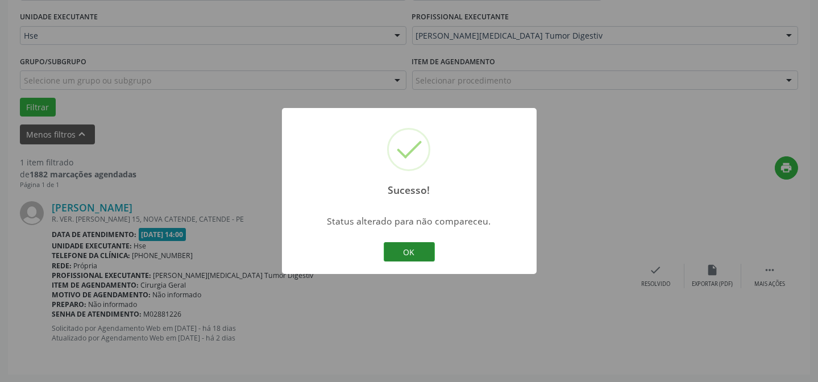
click at [425, 259] on button "OK" at bounding box center [409, 251] width 51 height 19
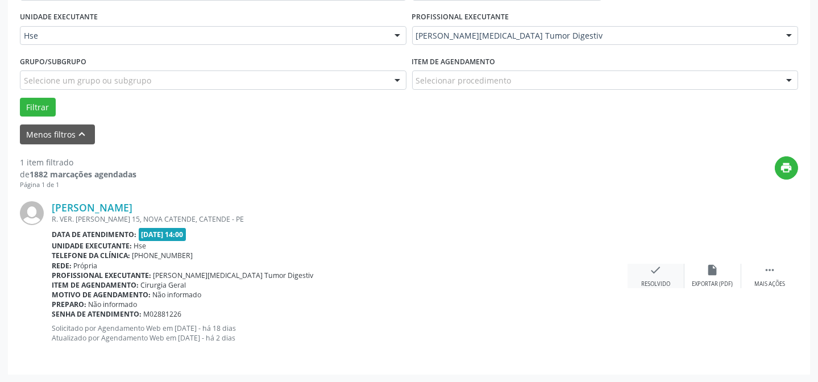
click at [665, 265] on div "check Resolvido" at bounding box center [655, 276] width 57 height 24
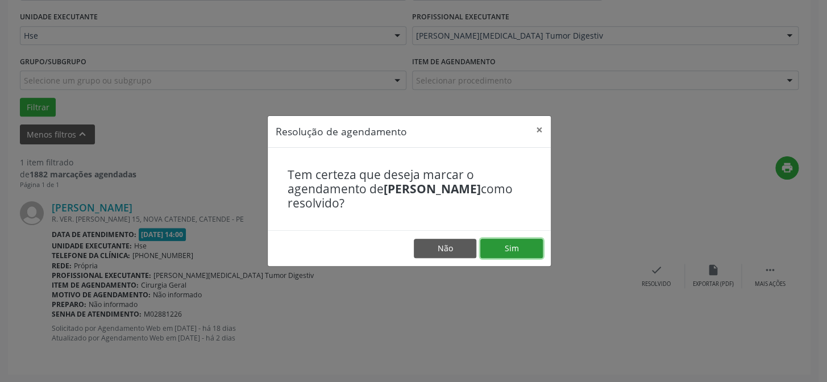
click at [522, 246] on button "Sim" at bounding box center [511, 248] width 63 height 19
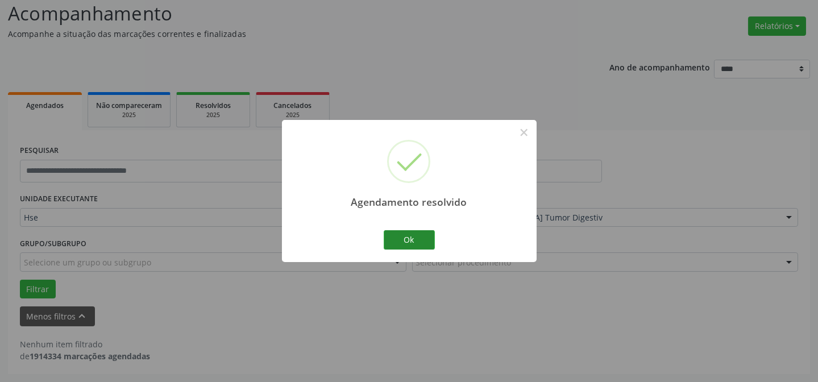
scroll to position [77, 0]
click at [404, 238] on button "Ok" at bounding box center [409, 239] width 51 height 19
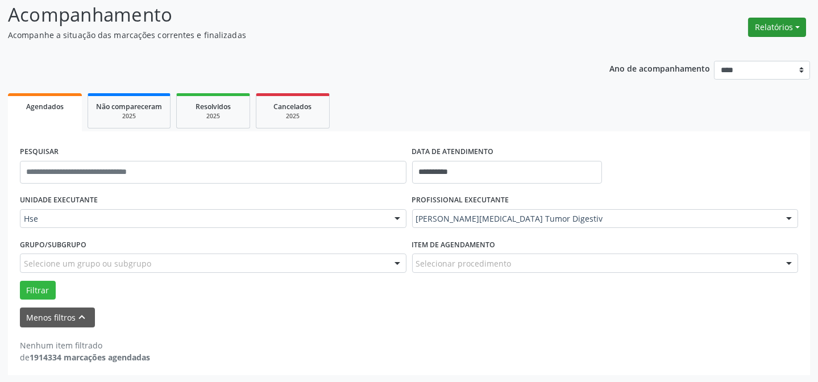
click at [770, 18] on button "Relatórios" at bounding box center [777, 27] width 58 height 19
click at [744, 47] on link "Agendamentos" at bounding box center [745, 51] width 122 height 16
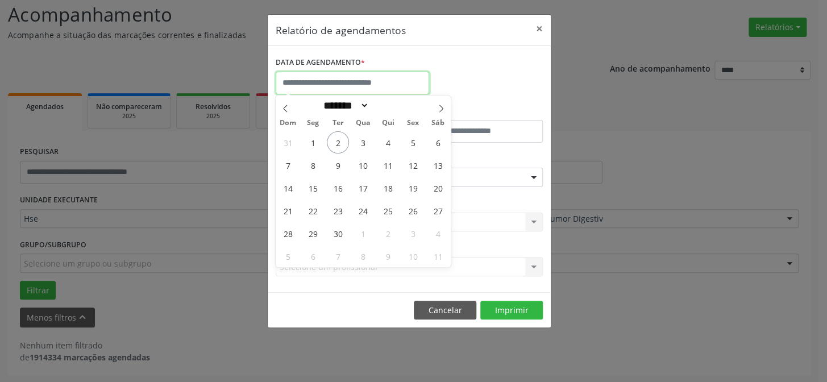
click at [337, 74] on input "text" at bounding box center [352, 83] width 153 height 23
click at [344, 141] on span "2" at bounding box center [338, 142] width 22 height 22
type input "**********"
click at [344, 141] on span "2" at bounding box center [338, 142] width 22 height 22
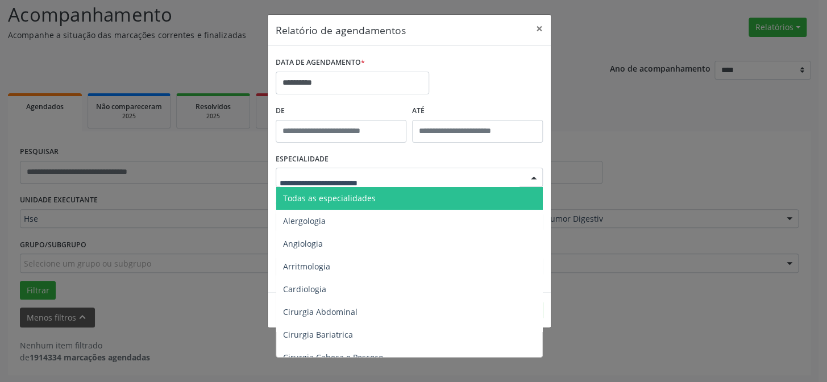
click at [351, 172] on div at bounding box center [409, 177] width 267 height 19
click at [361, 198] on span "Todas as especialidades" at bounding box center [329, 198] width 93 height 11
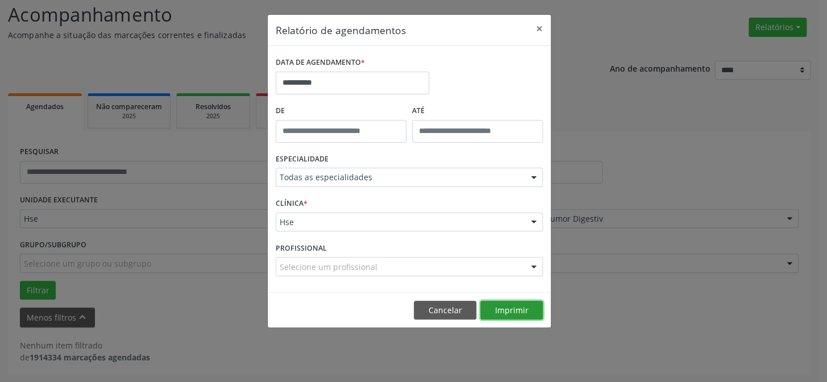
click at [516, 305] on button "Imprimir" at bounding box center [511, 310] width 63 height 19
click at [540, 26] on button "×" at bounding box center [539, 29] width 23 height 28
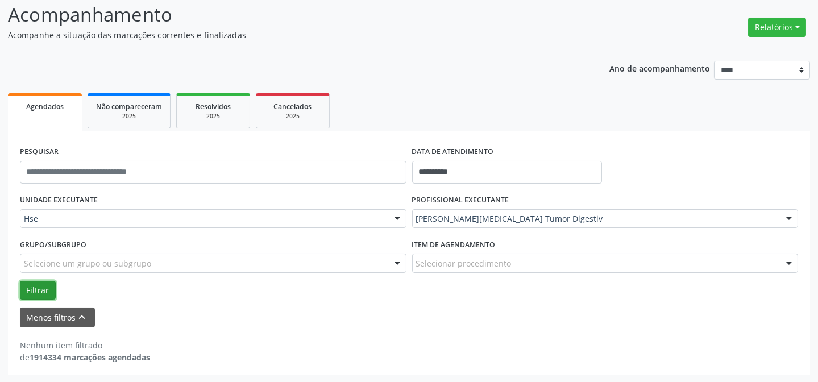
click at [43, 292] on button "Filtrar" at bounding box center [38, 290] width 36 height 19
